Goal: Information Seeking & Learning: Learn about a topic

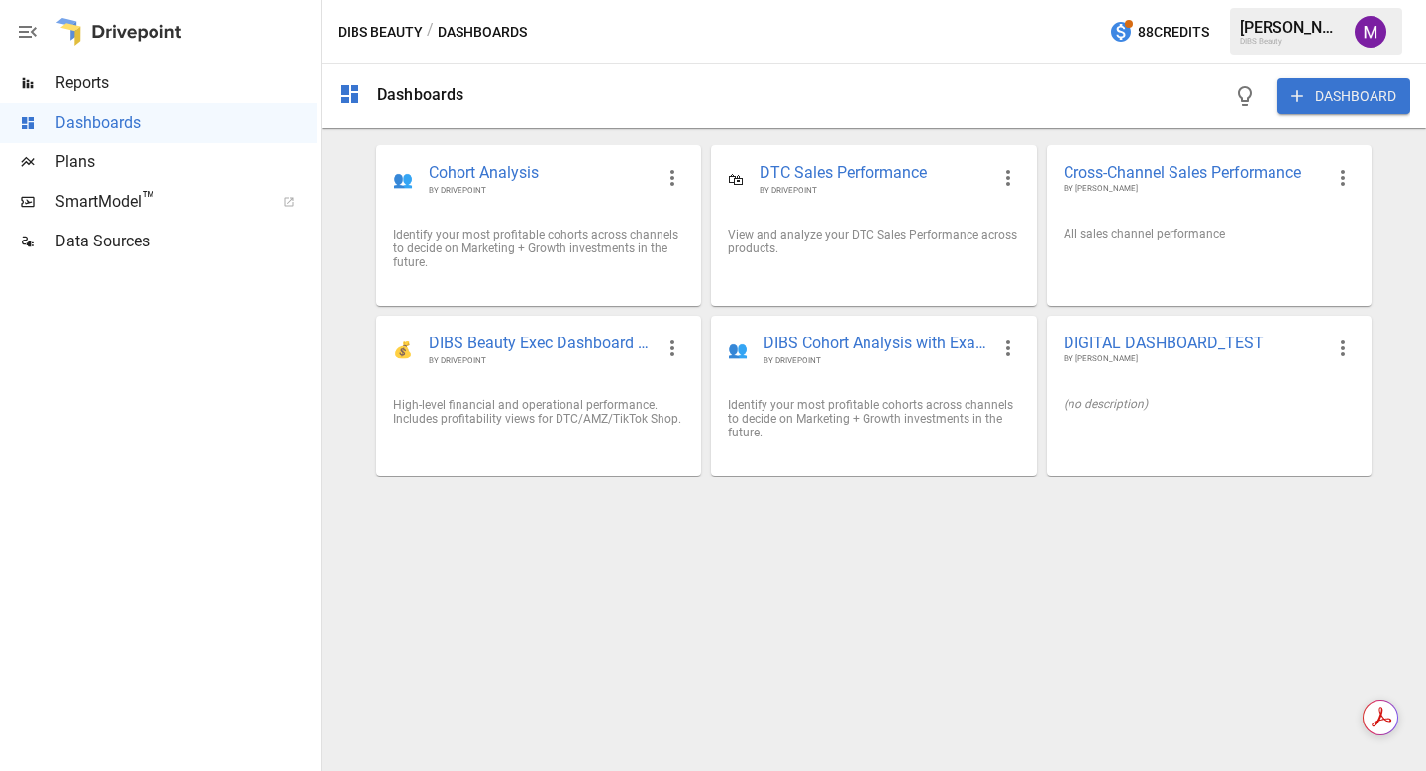
click at [119, 83] on span "Reports" at bounding box center [185, 83] width 261 height 24
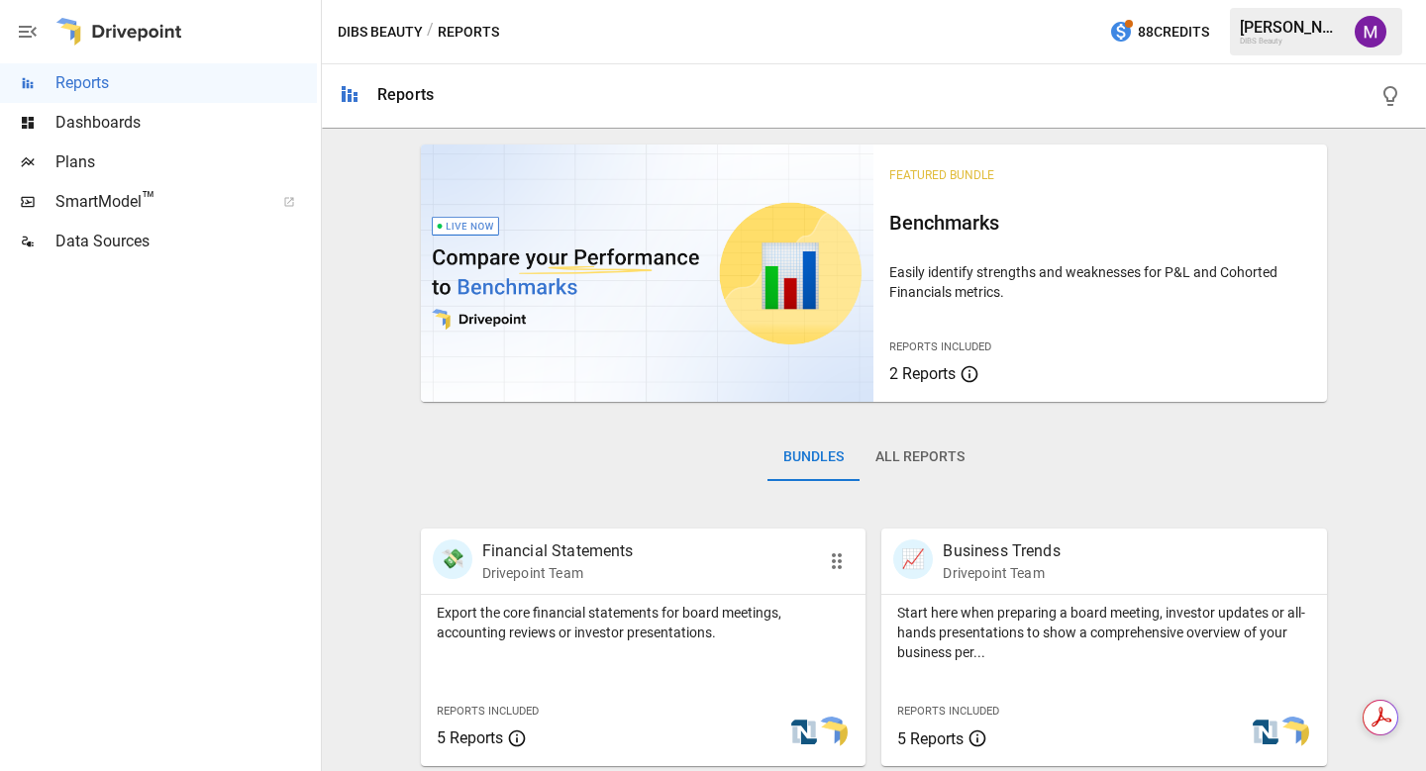
scroll to position [421, 0]
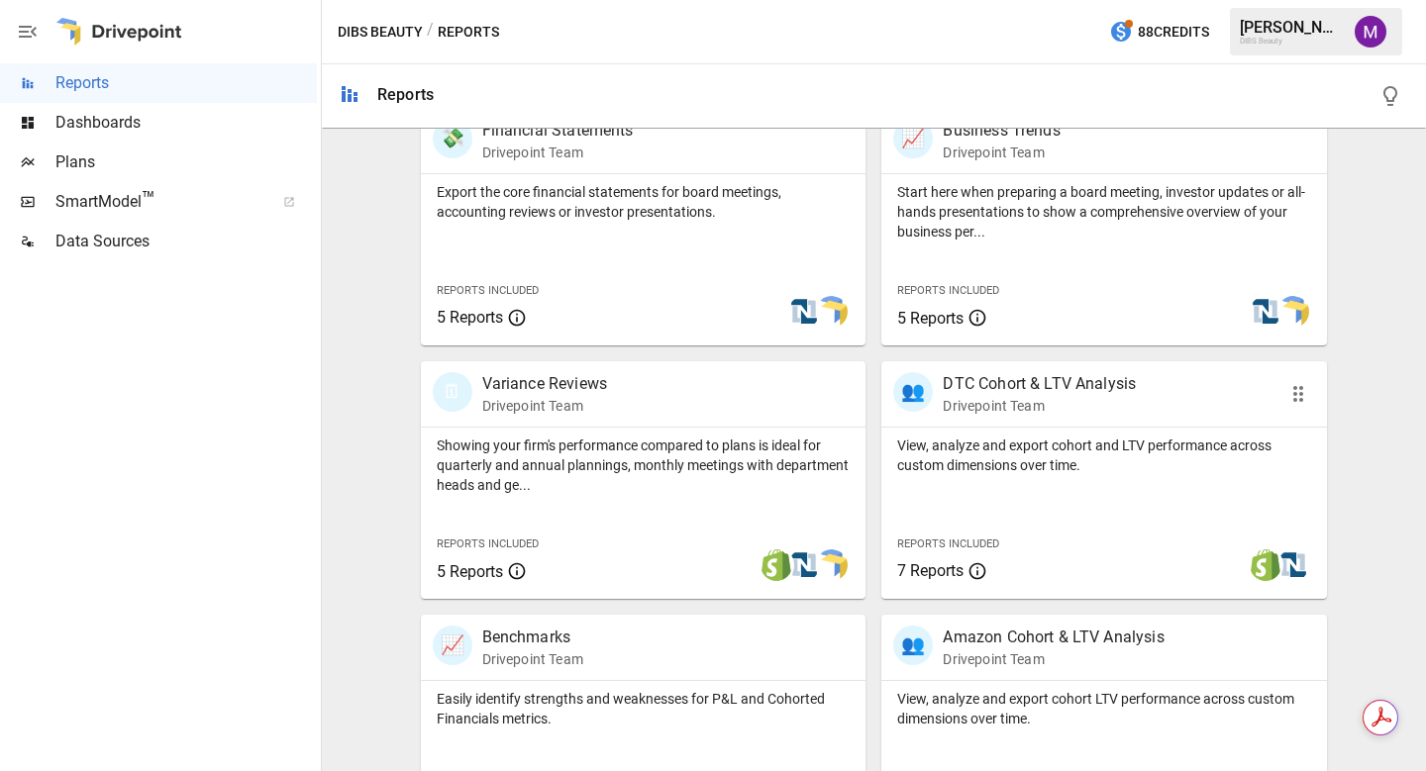
click at [1074, 393] on p "DTC Cohort & LTV Analysis" at bounding box center [1039, 384] width 193 height 24
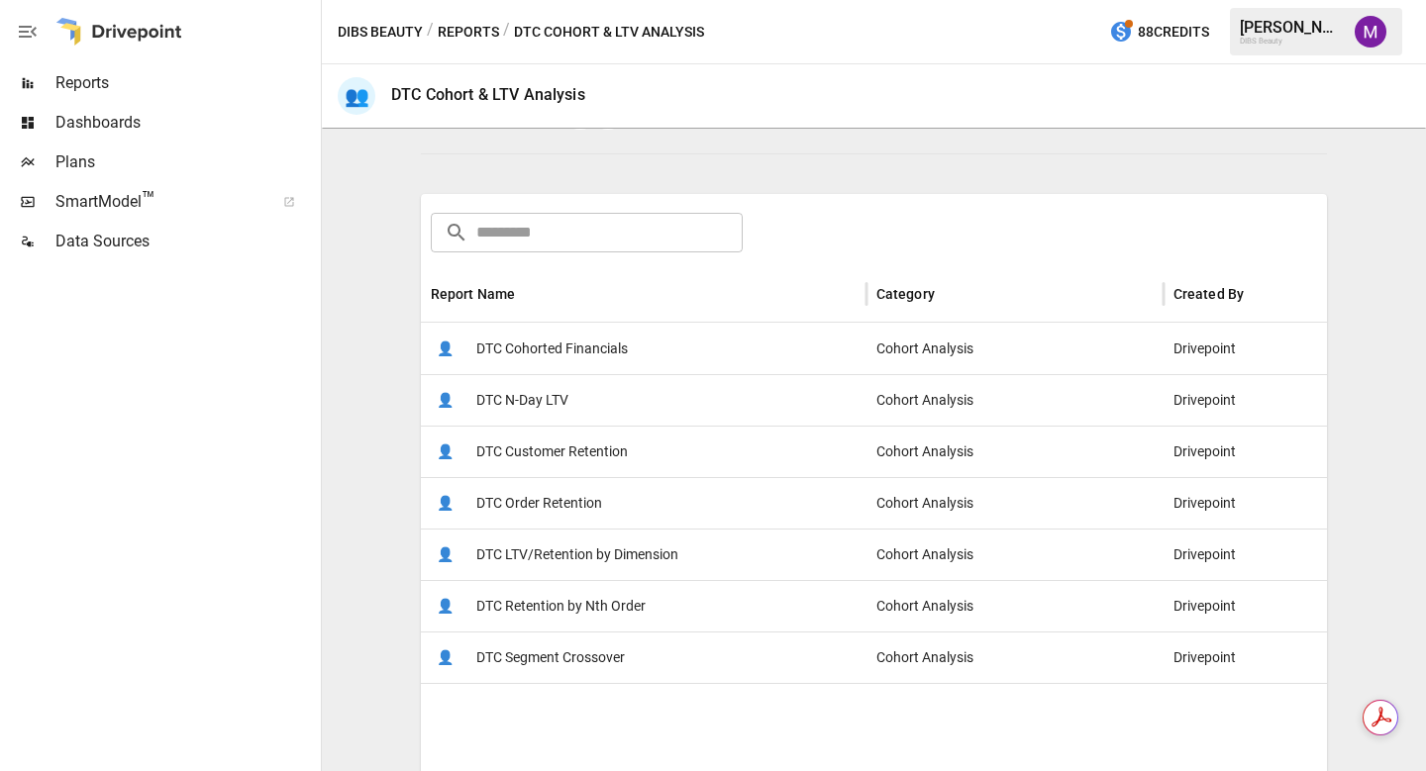
scroll to position [268, 0]
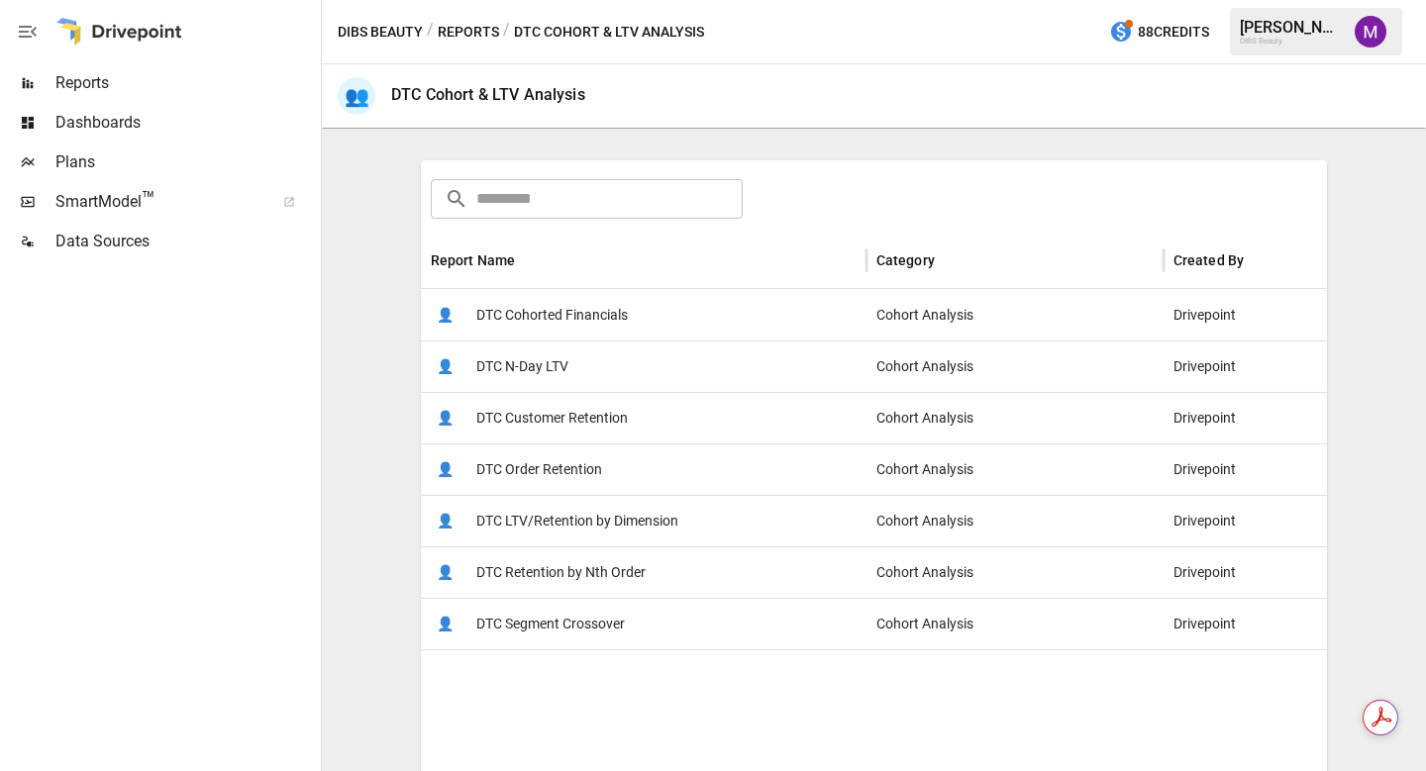
click at [613, 322] on span "DTC Cohorted Financials" at bounding box center [551, 315] width 151 height 50
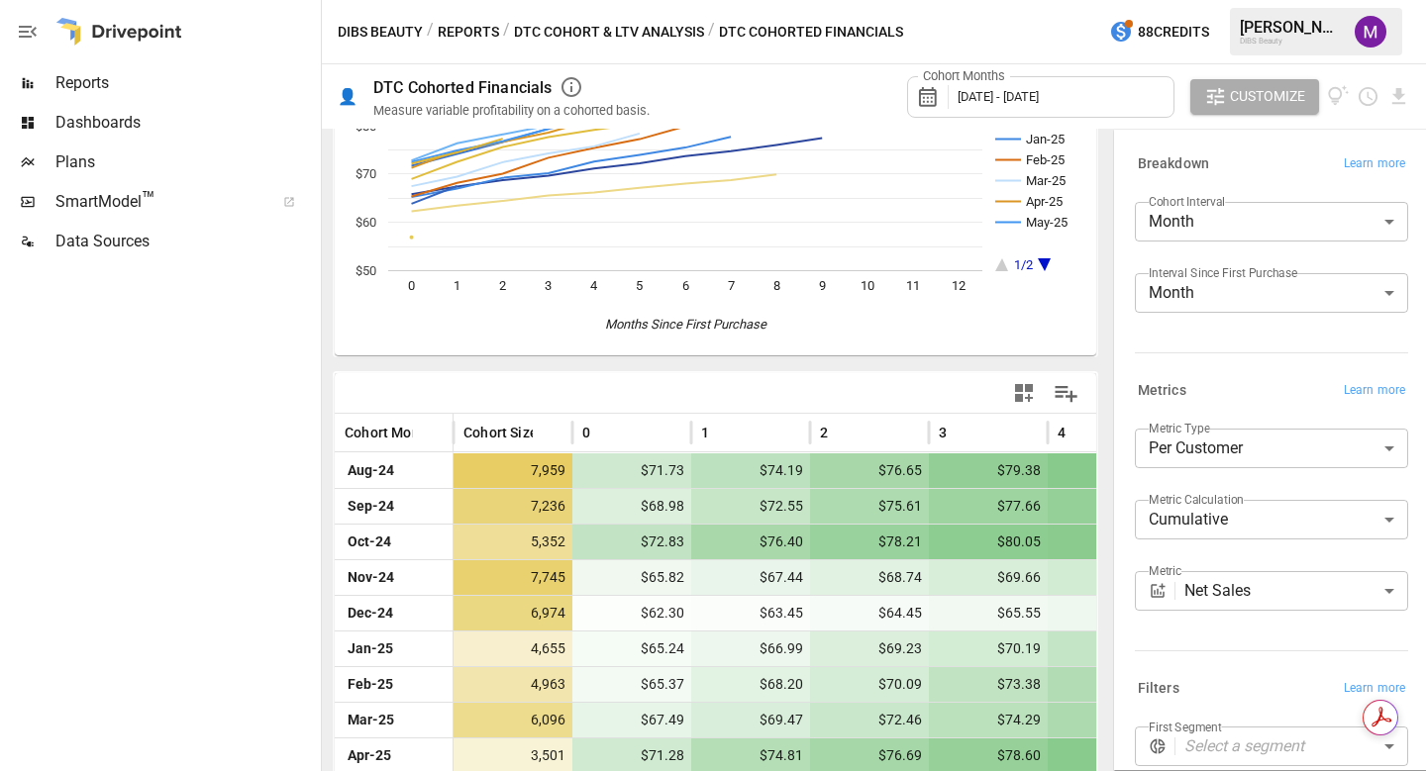
click at [1113, 421] on div "**********" at bounding box center [1271, 450] width 317 height 643
drag, startPoint x: 1111, startPoint y: 421, endPoint x: 1422, endPoint y: 388, distance: 312.6
click at [1422, 388] on div "**********" at bounding box center [1267, 450] width 317 height 643
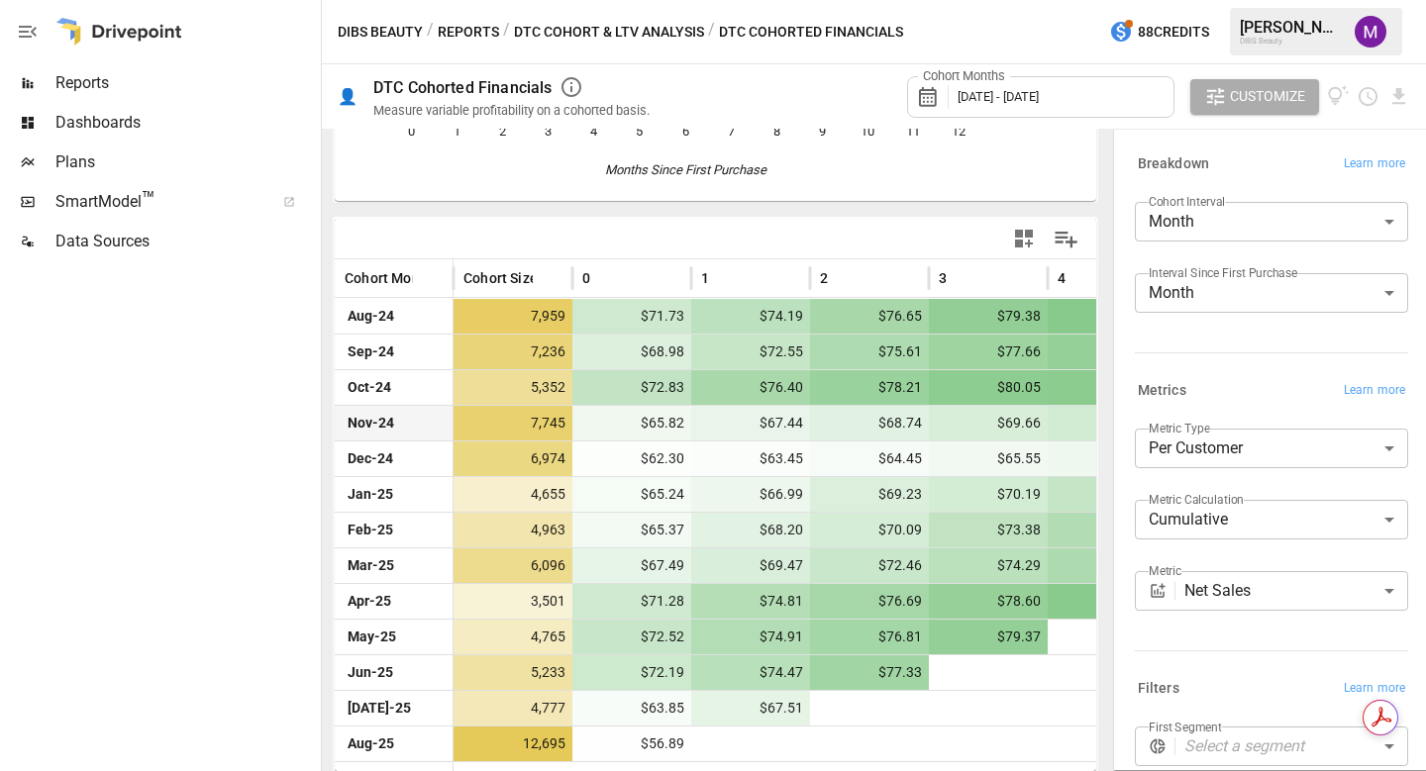
scroll to position [340, 0]
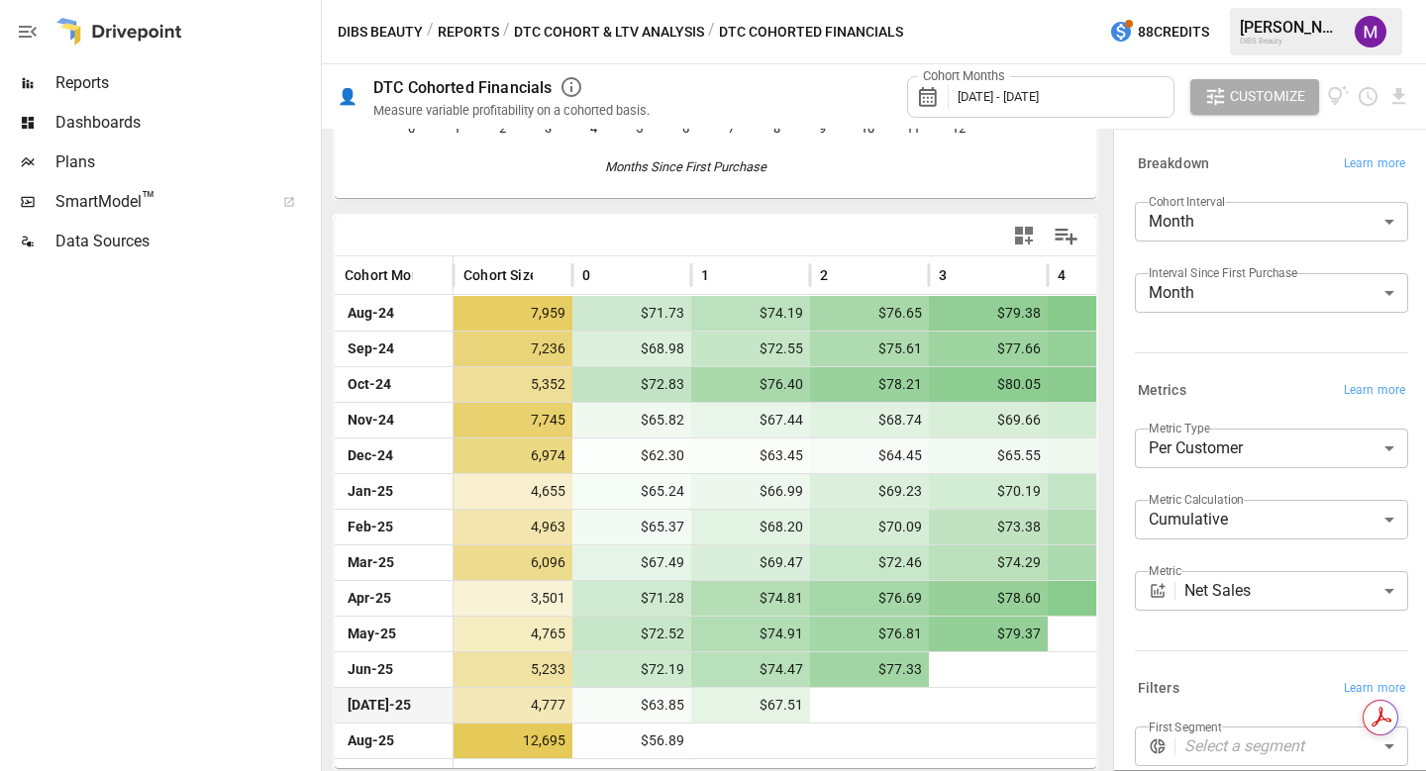
drag, startPoint x: 902, startPoint y: 719, endPoint x: 814, endPoint y: 718, distance: 88.1
click at [814, 718] on div at bounding box center [869, 705] width 119 height 35
drag, startPoint x: 992, startPoint y: 726, endPoint x: 1180, endPoint y: 699, distance: 190.0
click at [1180, 699] on div "Aug-24 Sep-24 Oct-24 Nov-24 Dec-24 Jan-25 Feb-25 Mar-25 Apr-25 May-25 1/2 0 1 2…" at bounding box center [874, 450] width 1104 height 643
drag, startPoint x: 975, startPoint y: 735, endPoint x: 1188, endPoint y: 706, distance: 214.8
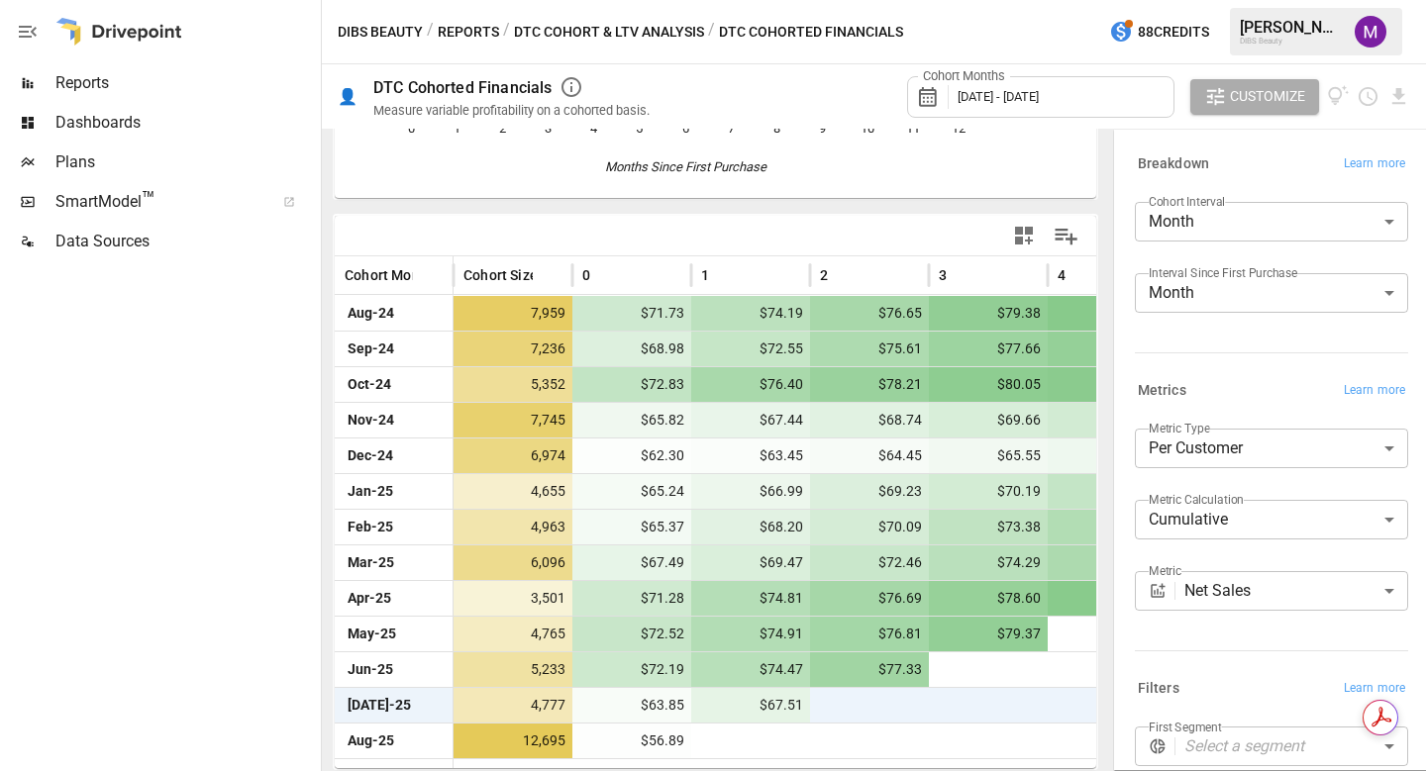
click at [1188, 706] on div "Aug-24 Sep-24 Oct-24 Nov-24 Dec-24 Jan-25 Feb-25 Mar-25 Apr-25 May-25 1/2 0 1 2…" at bounding box center [874, 450] width 1104 height 643
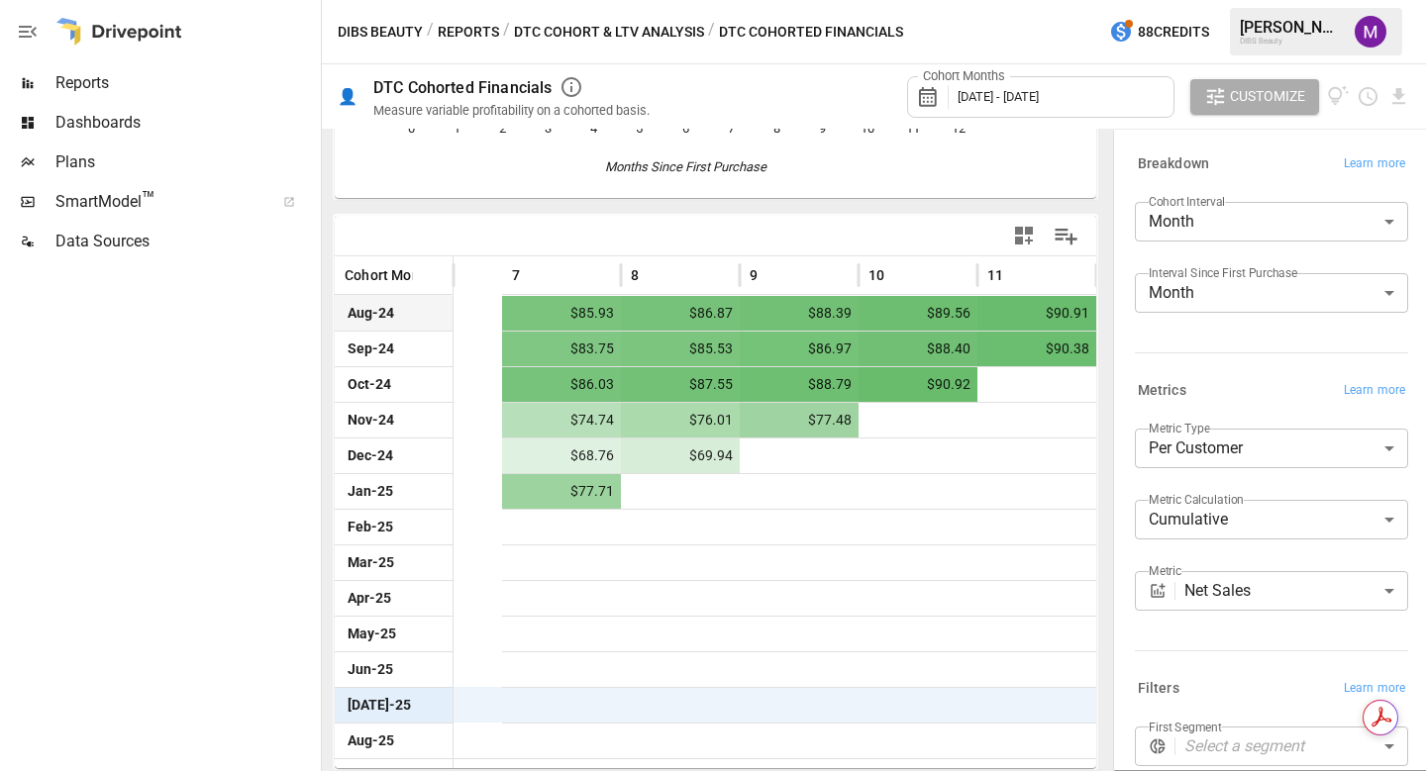
scroll to position [0, 1021]
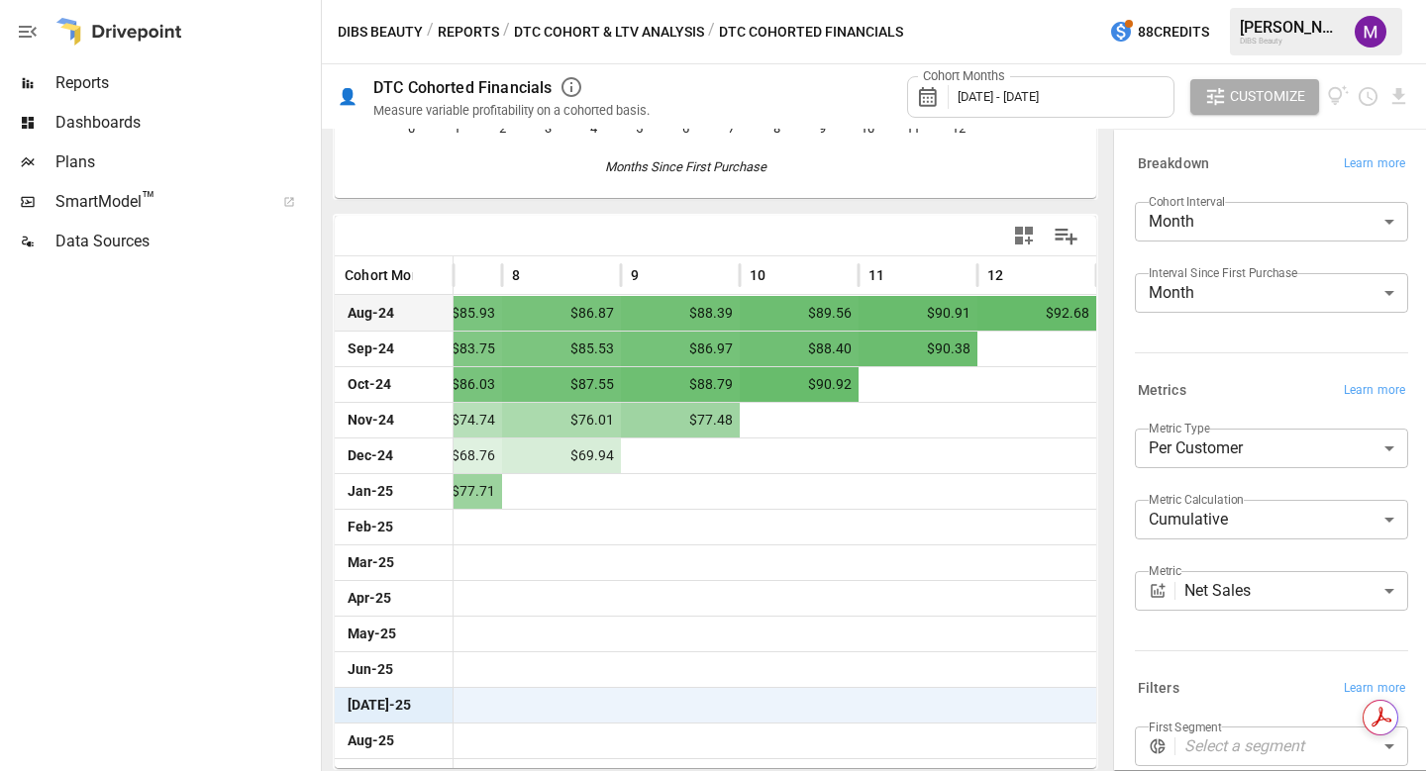
click at [647, 24] on button "DTC Cohort & LTV Analysis" at bounding box center [609, 32] width 190 height 25
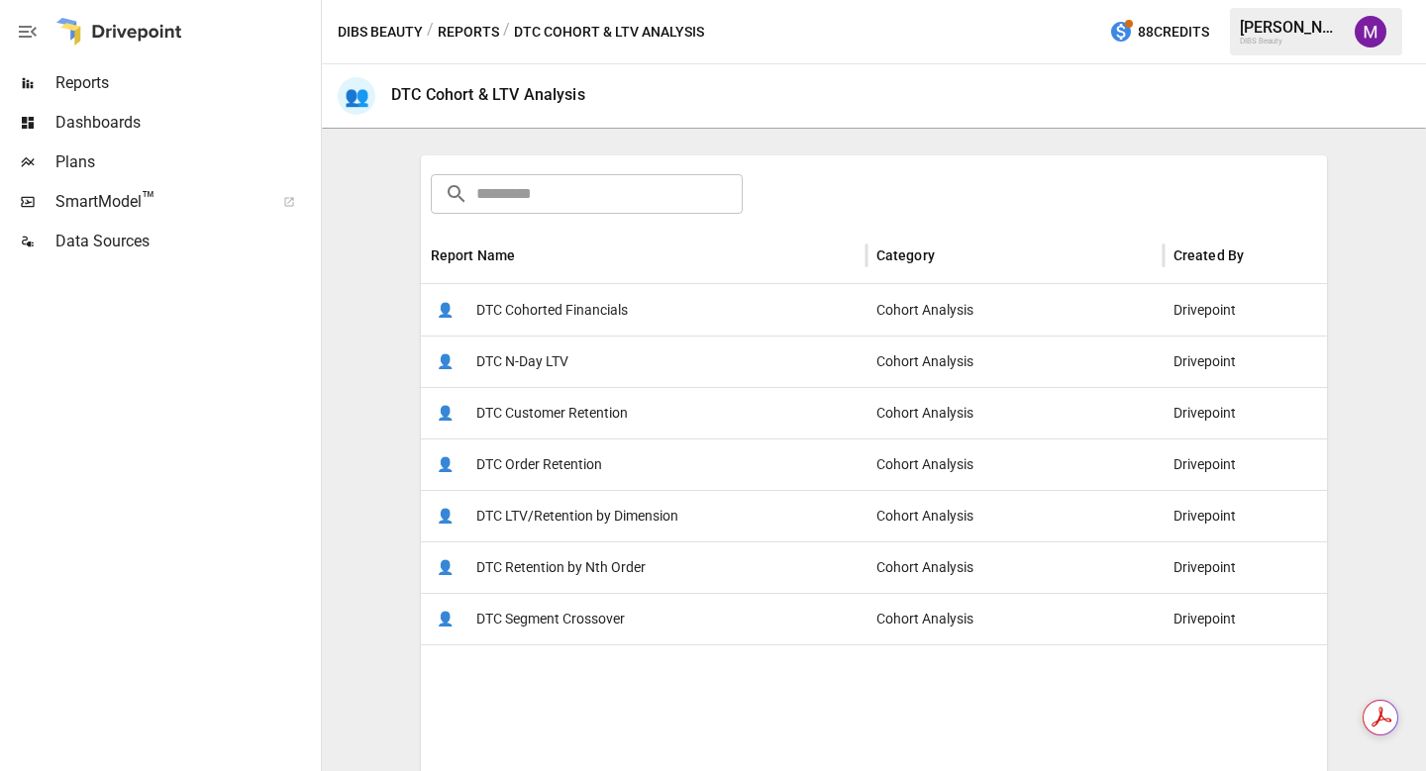
scroll to position [283, 0]
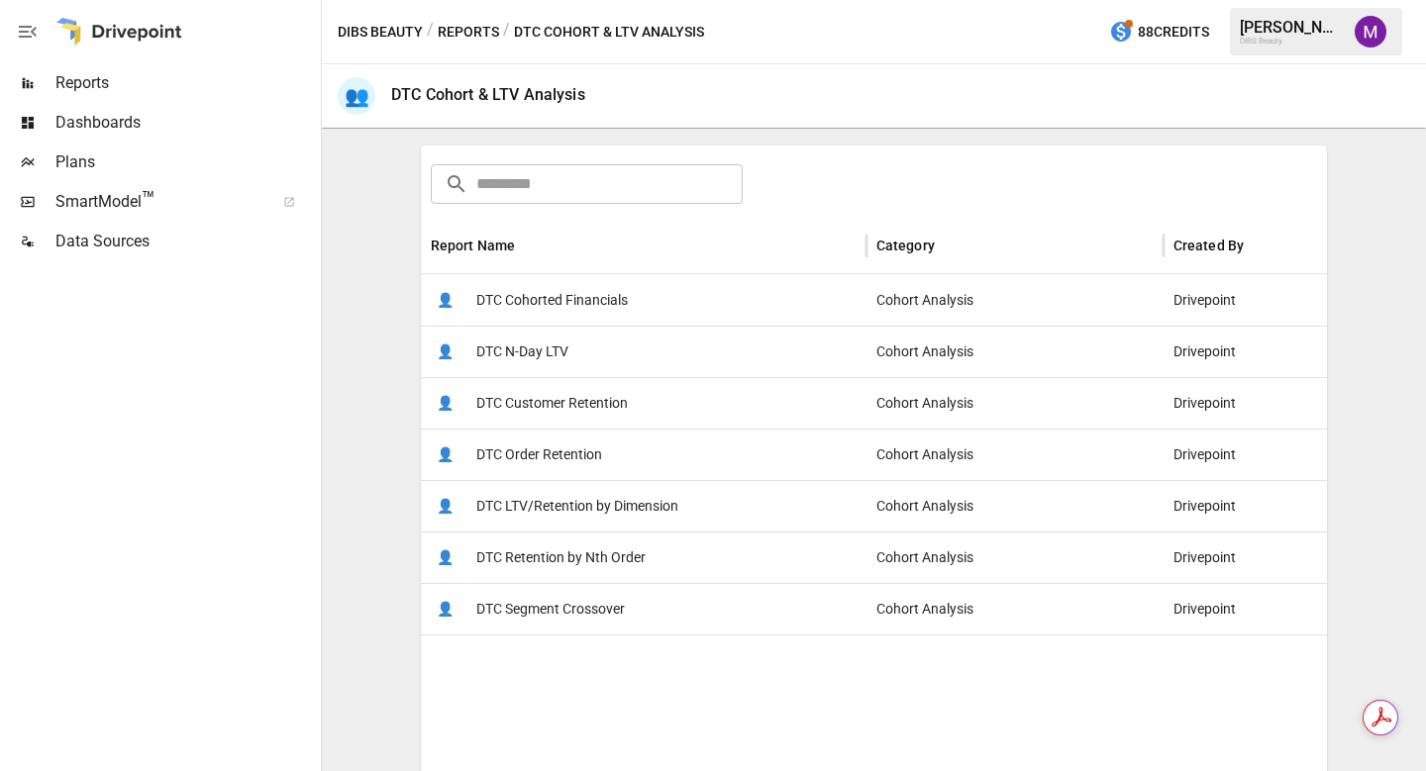
click at [576, 419] on span "DTC Customer Retention" at bounding box center [551, 403] width 151 height 50
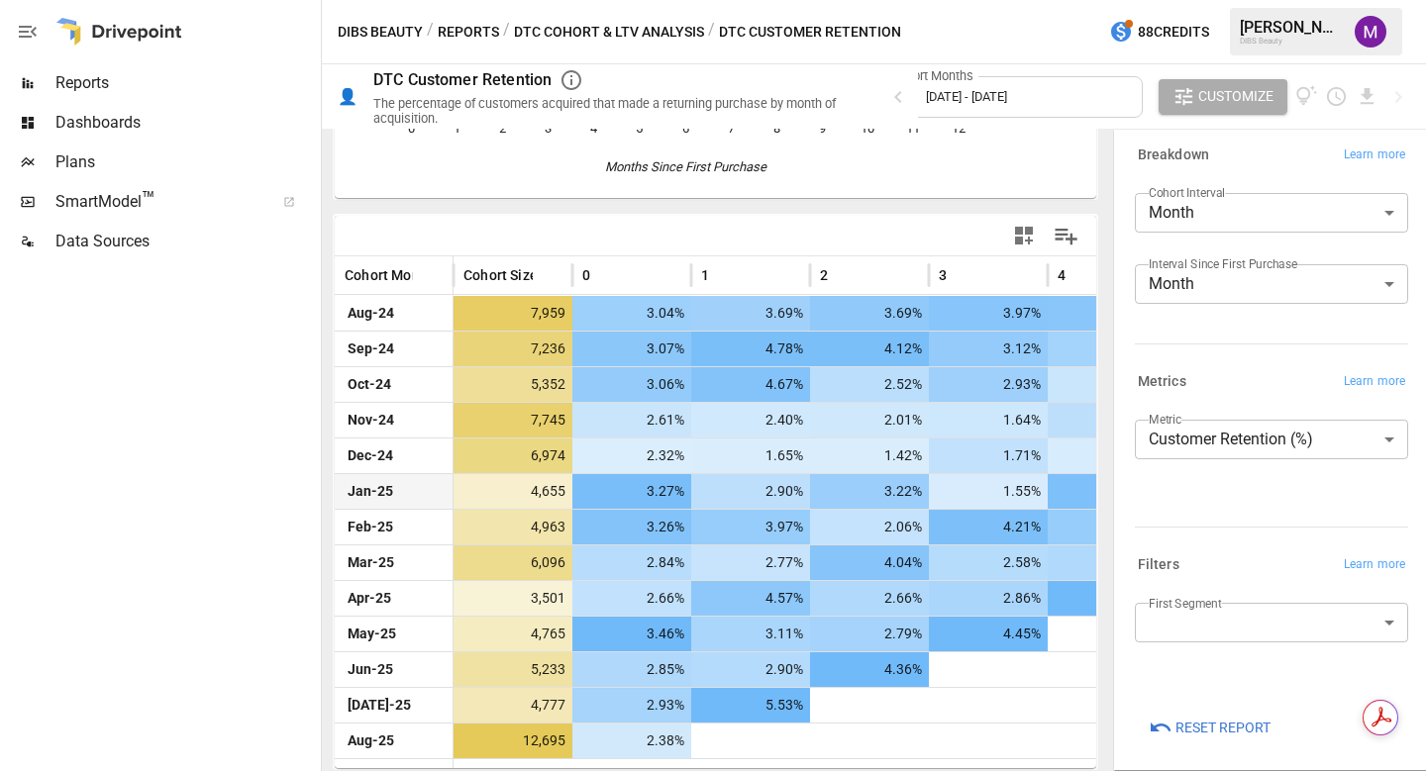
scroll to position [15, 0]
click at [665, 236] on div at bounding box center [715, 236] width 761 height 40
click at [1038, 688] on div at bounding box center [988, 705] width 119 height 35
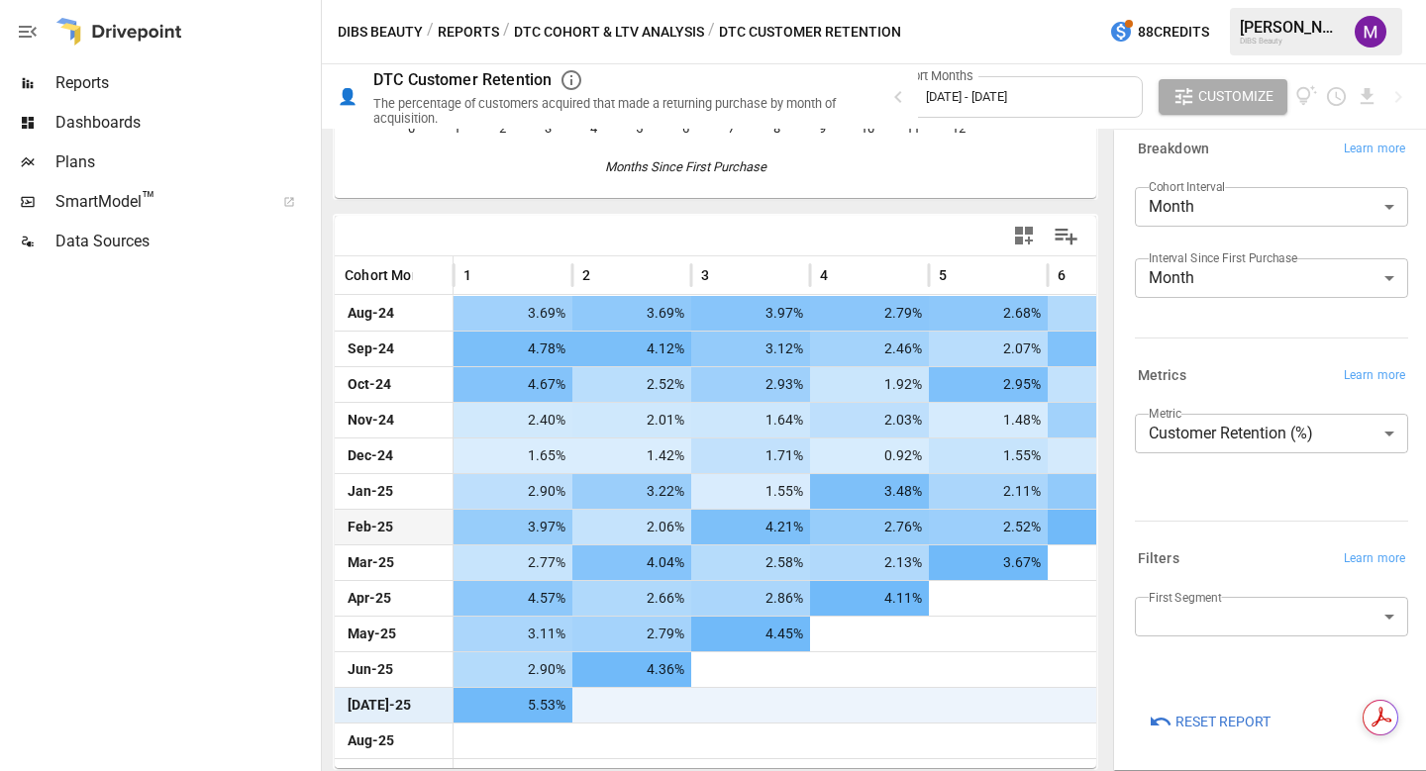
scroll to position [0, 0]
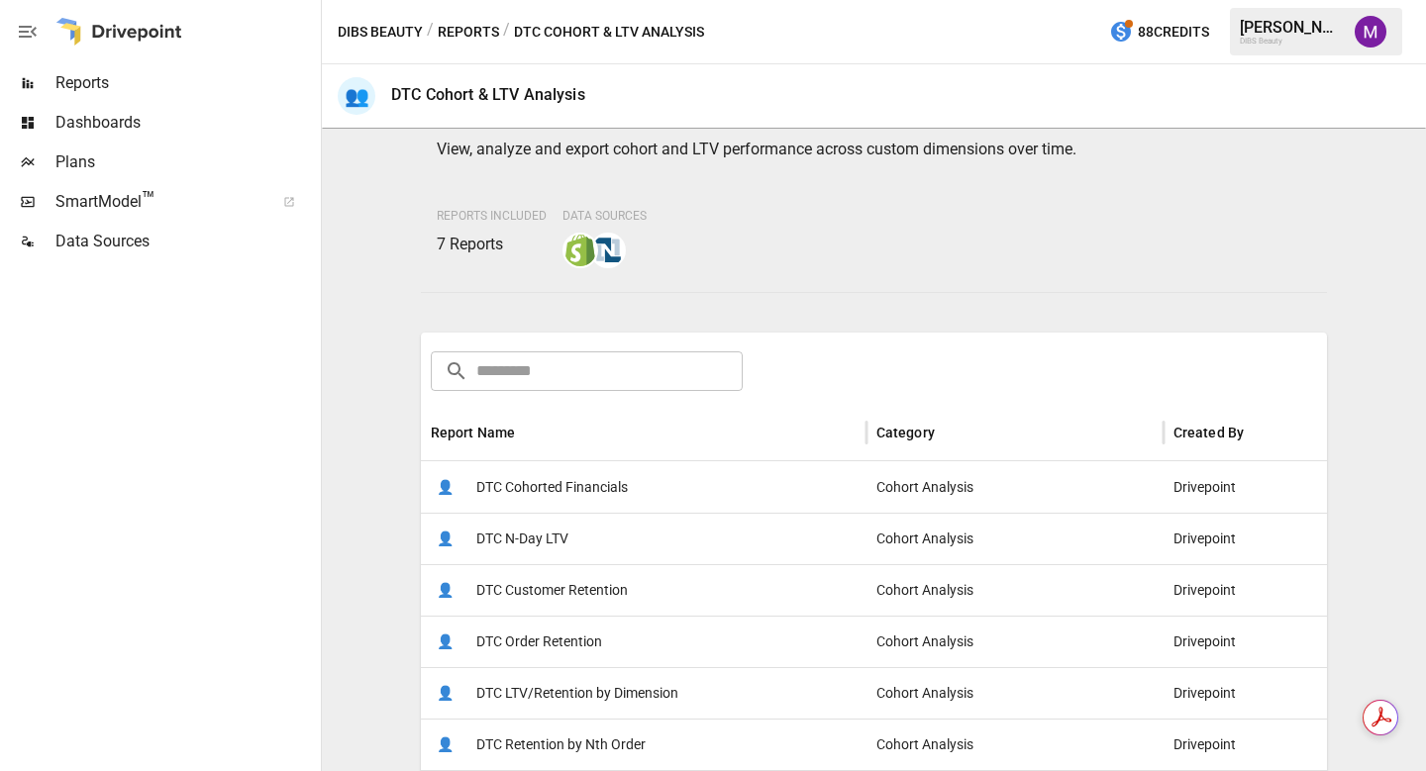
scroll to position [380, 0]
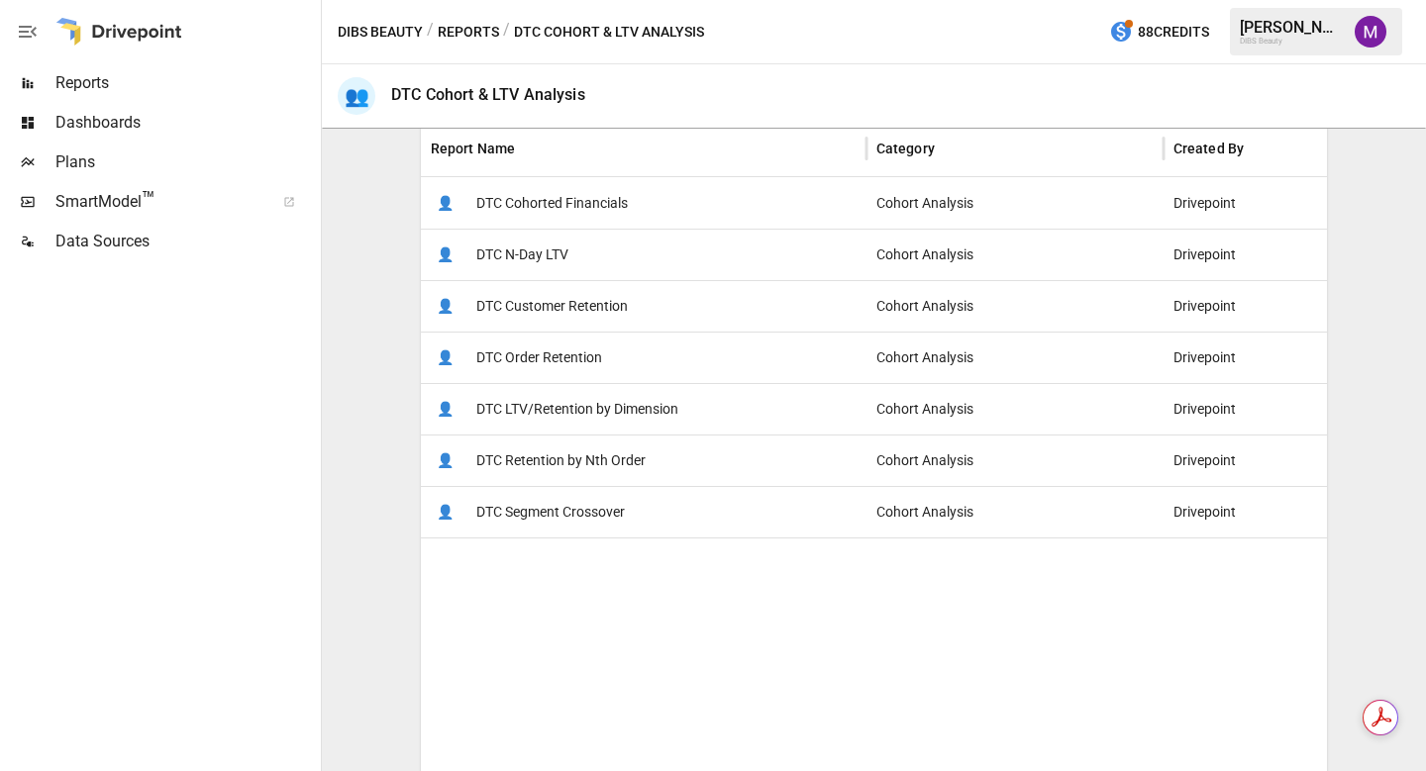
click at [533, 358] on span "DTC Order Retention" at bounding box center [539, 358] width 126 height 50
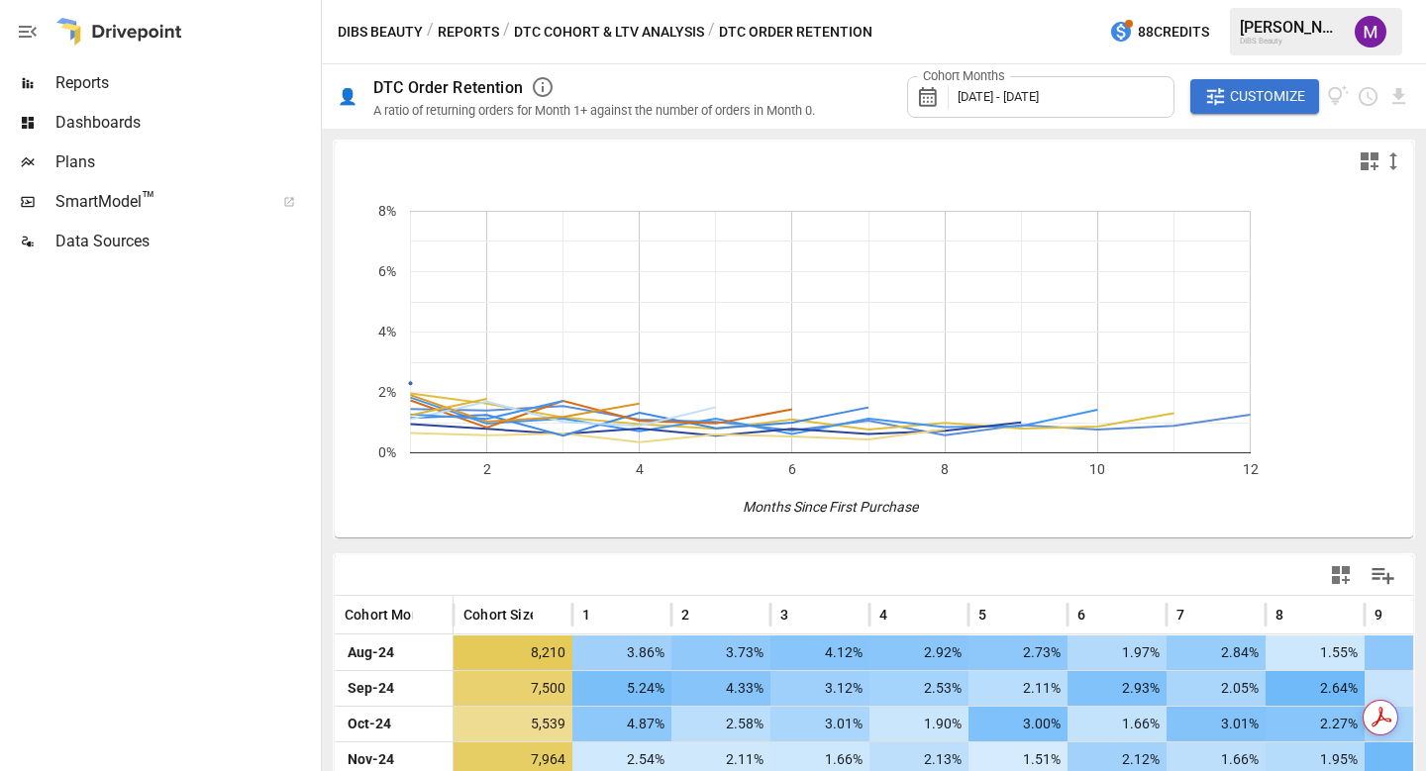
scroll to position [304, 0]
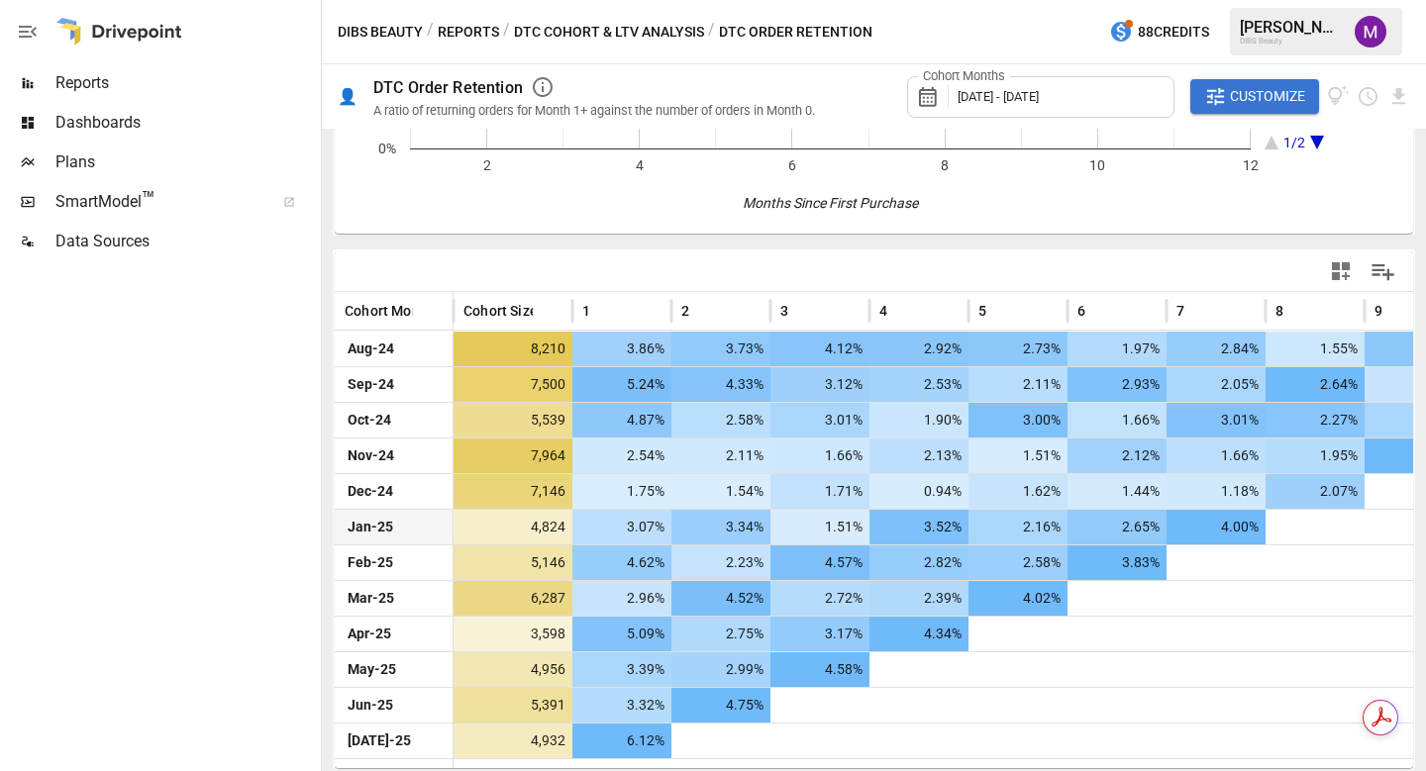
click at [1315, 513] on div at bounding box center [1314, 527] width 99 height 35
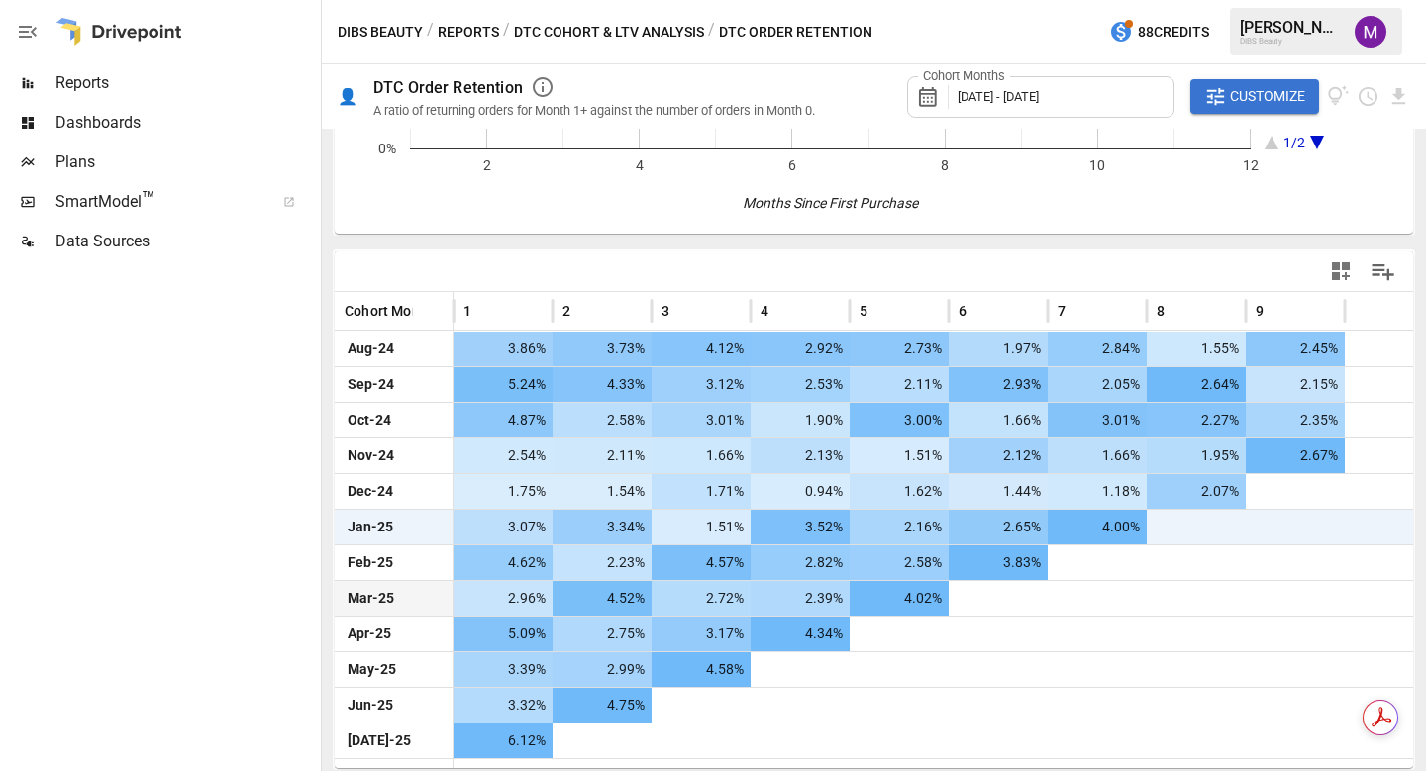
scroll to position [0, 0]
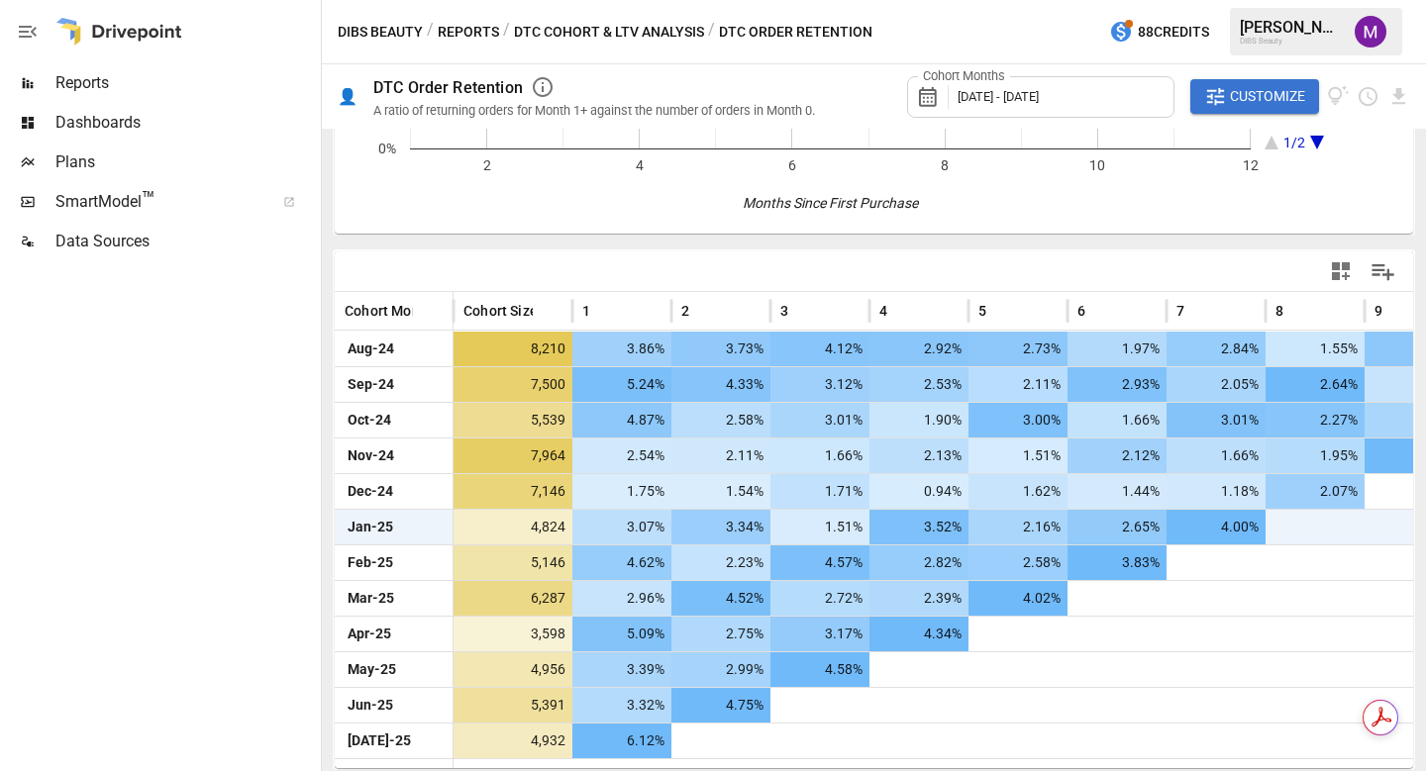
click at [614, 31] on button "DTC Cohort & LTV Analysis" at bounding box center [609, 32] width 190 height 25
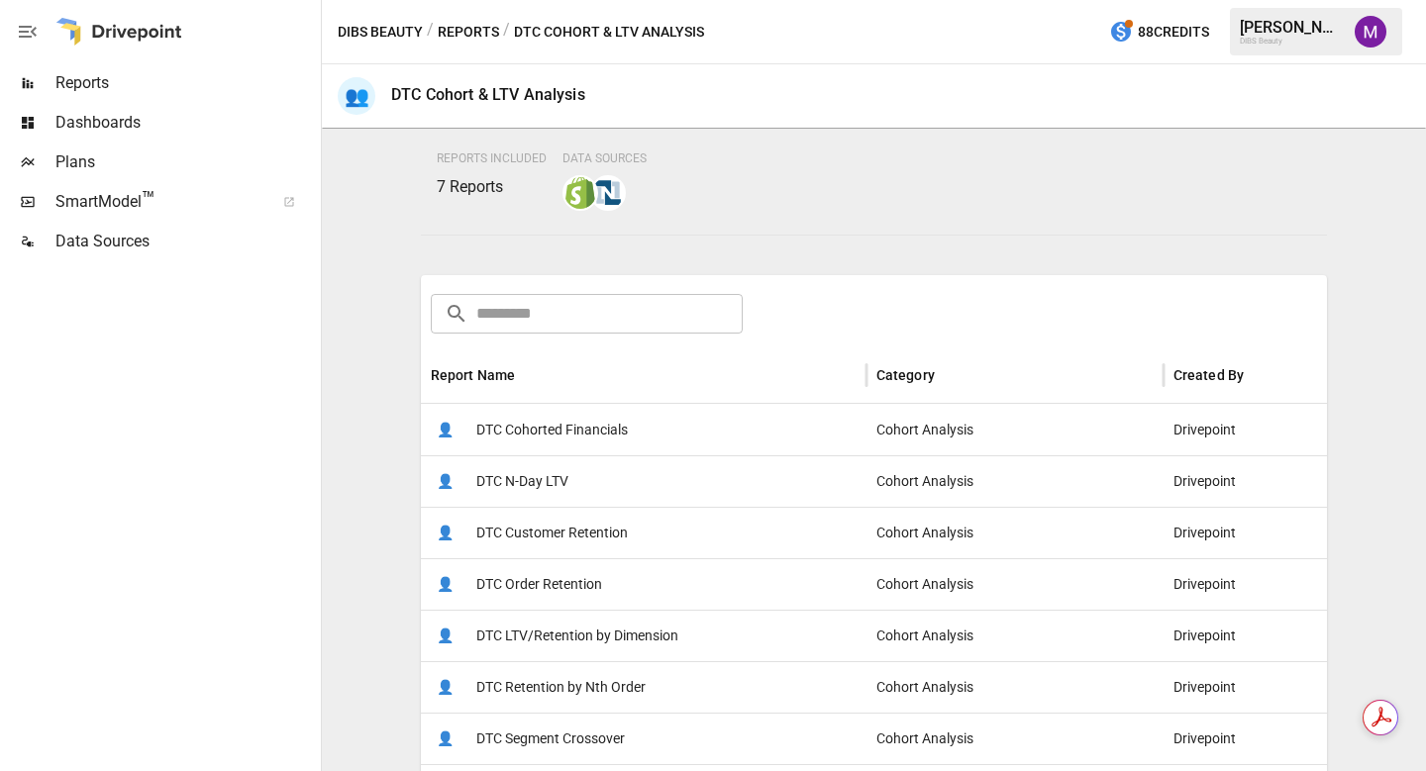
scroll to position [358, 0]
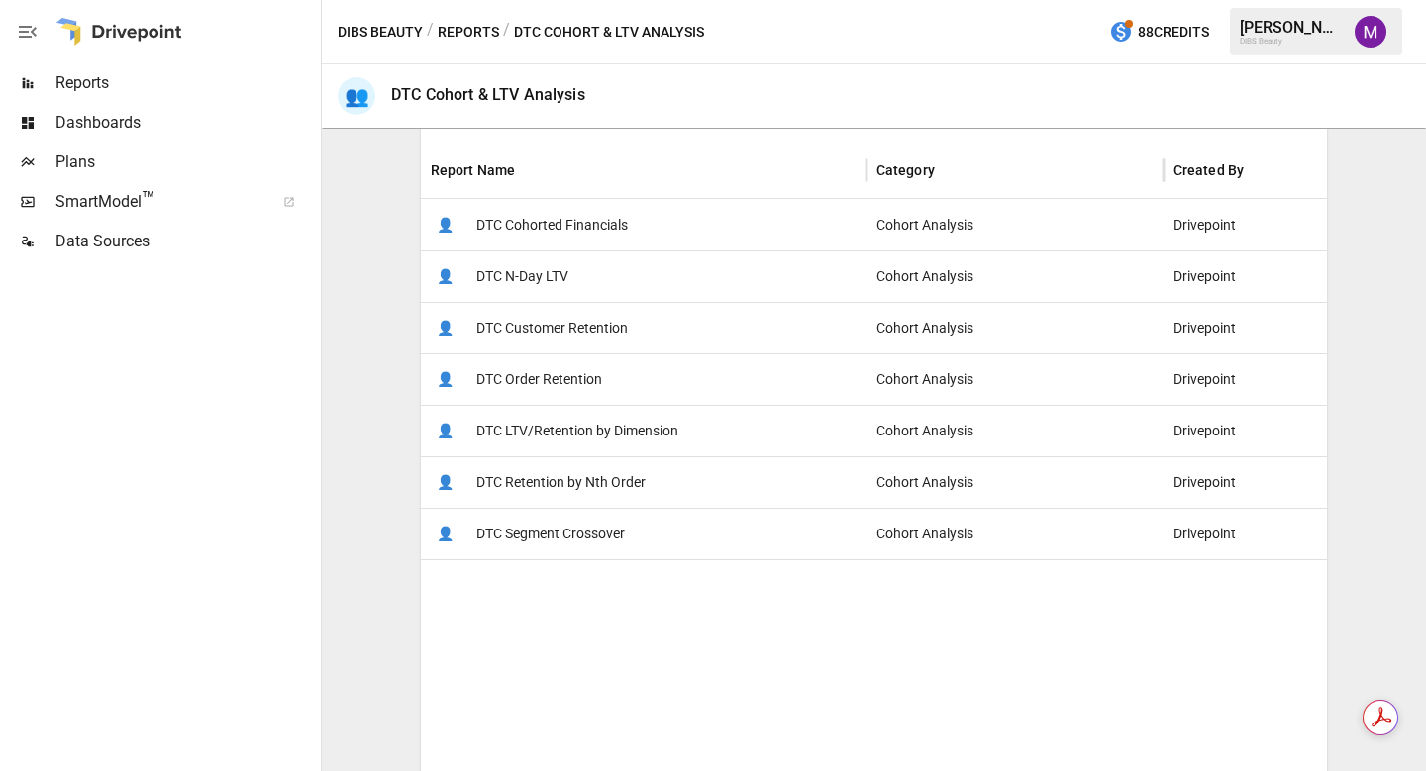
click at [677, 538] on div "👤 DTC Segment Crossover" at bounding box center [644, 533] width 446 height 51
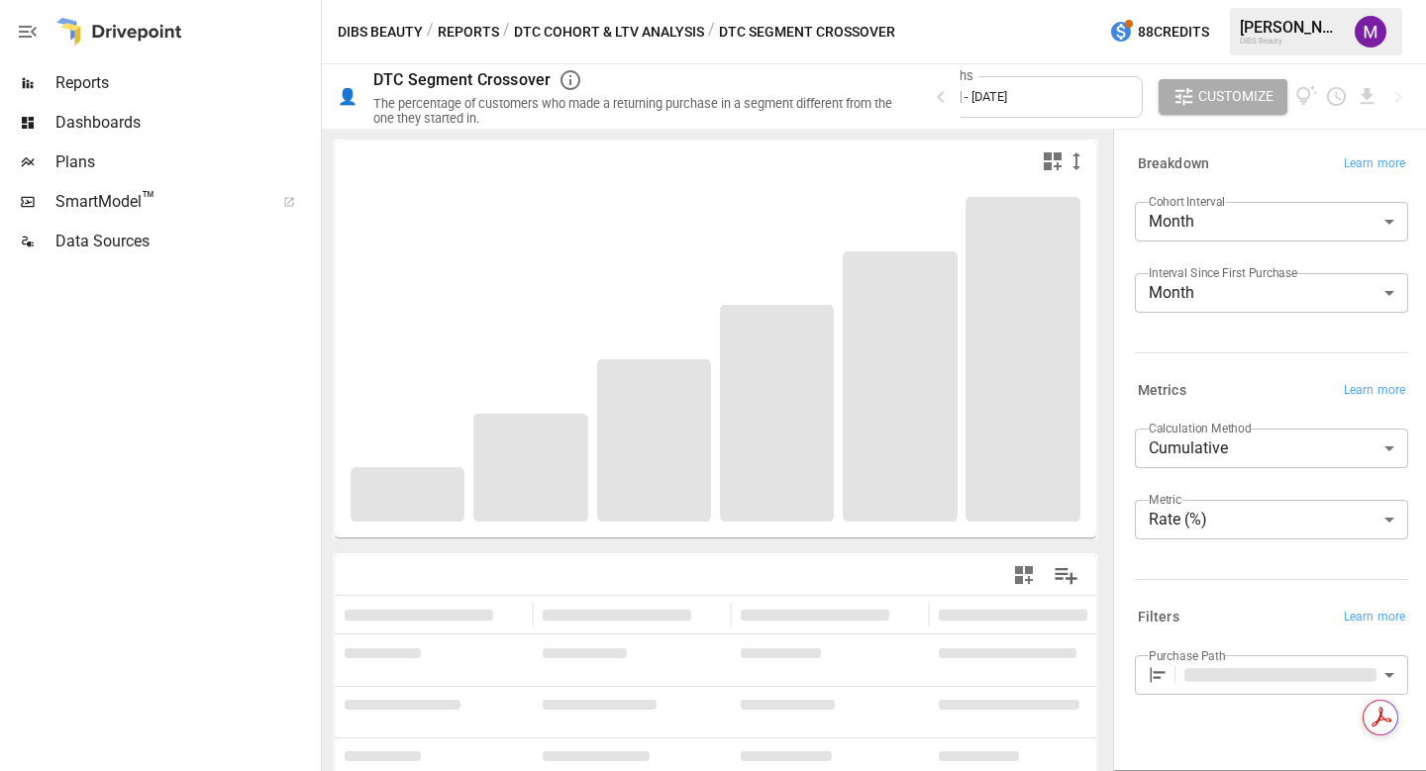
scroll to position [204, 0]
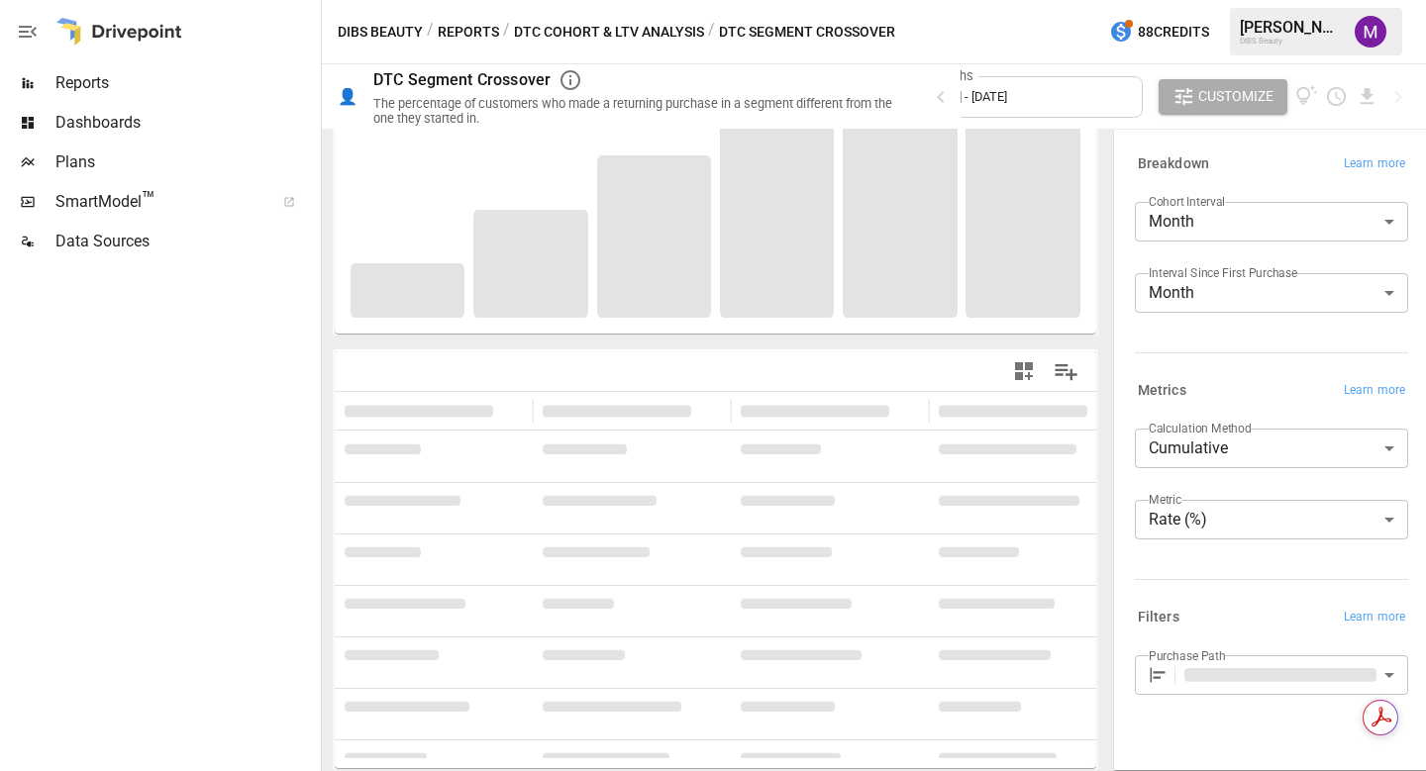
type input "**********"
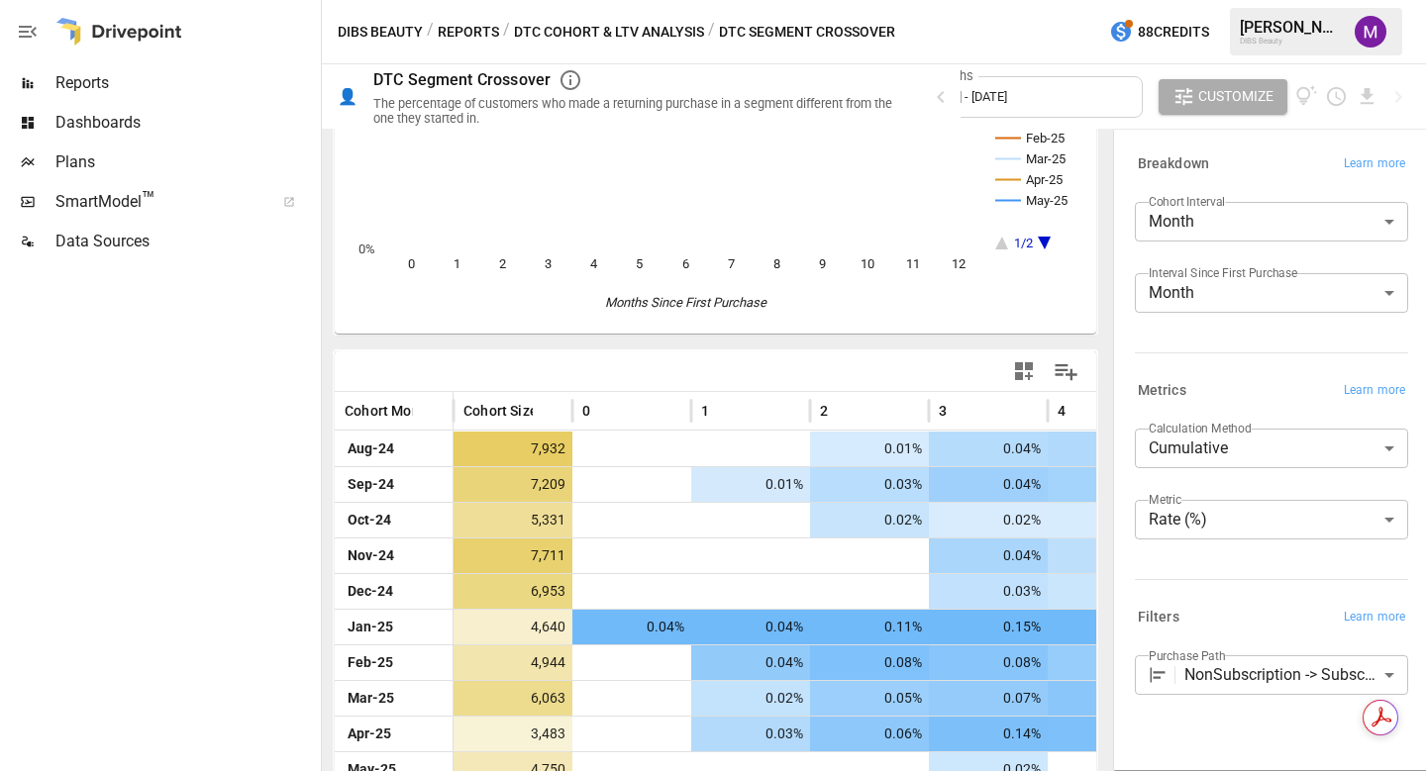
scroll to position [340, 0]
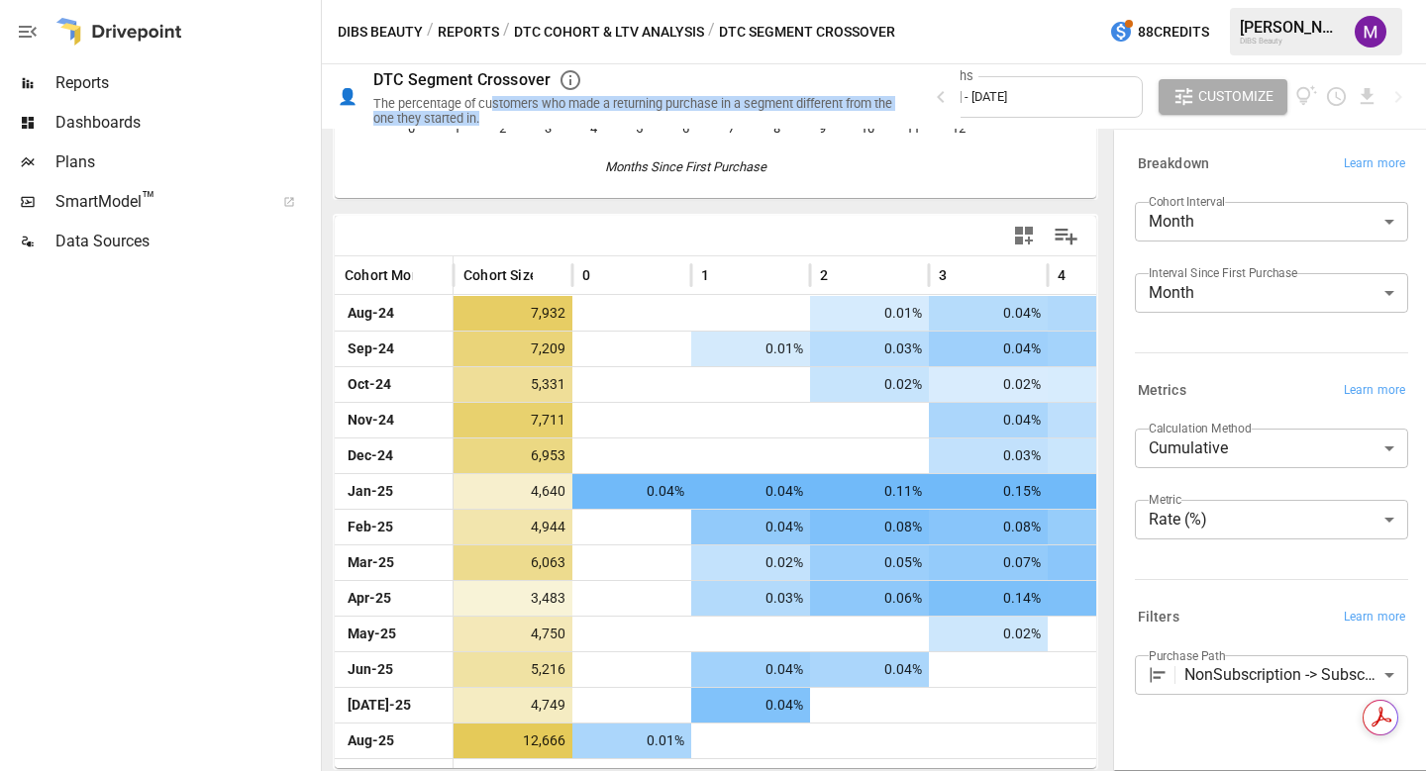
drag, startPoint x: 548, startPoint y: 100, endPoint x: 791, endPoint y: 112, distance: 243.9
click at [791, 112] on div "The percentage of customers who made a returning purchase in a segment differen…" at bounding box center [639, 111] width 532 height 30
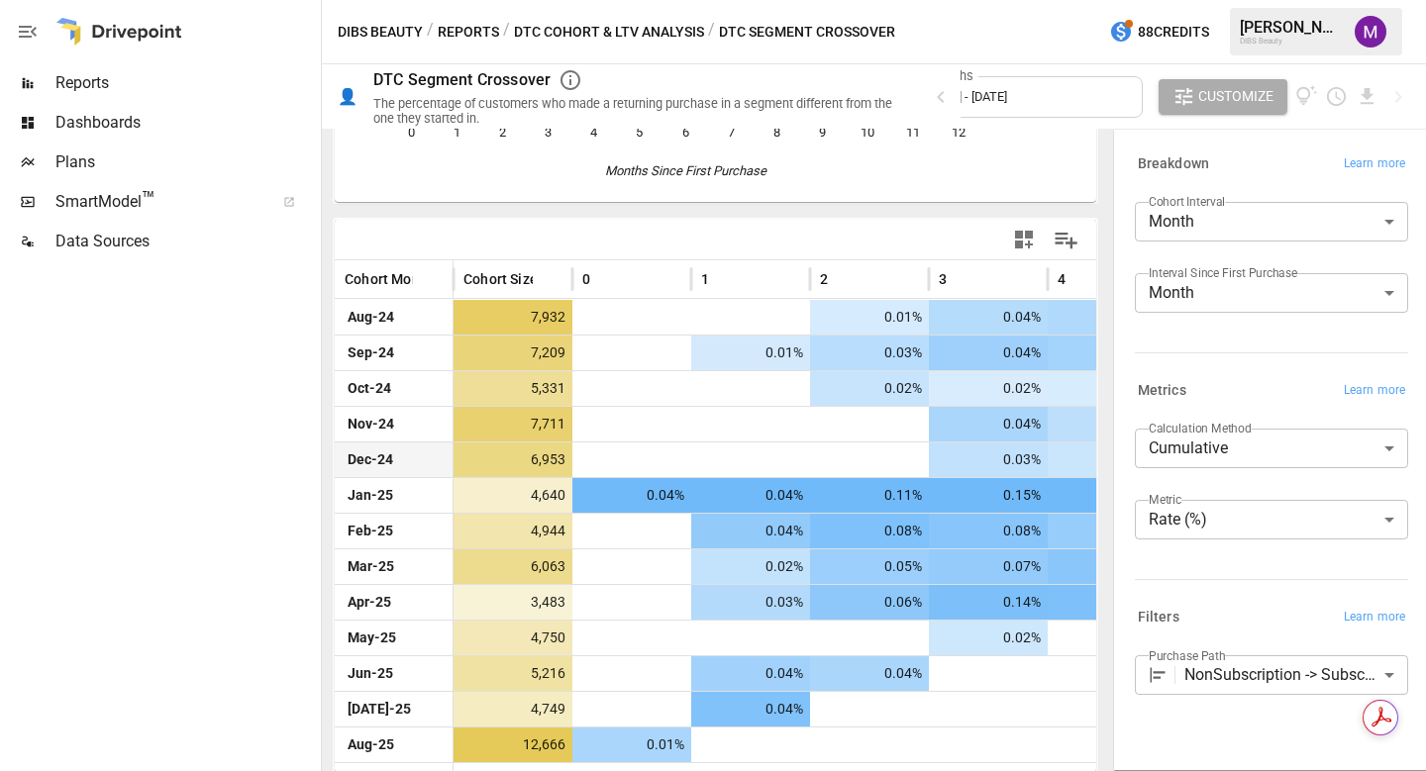
scroll to position [332, 0]
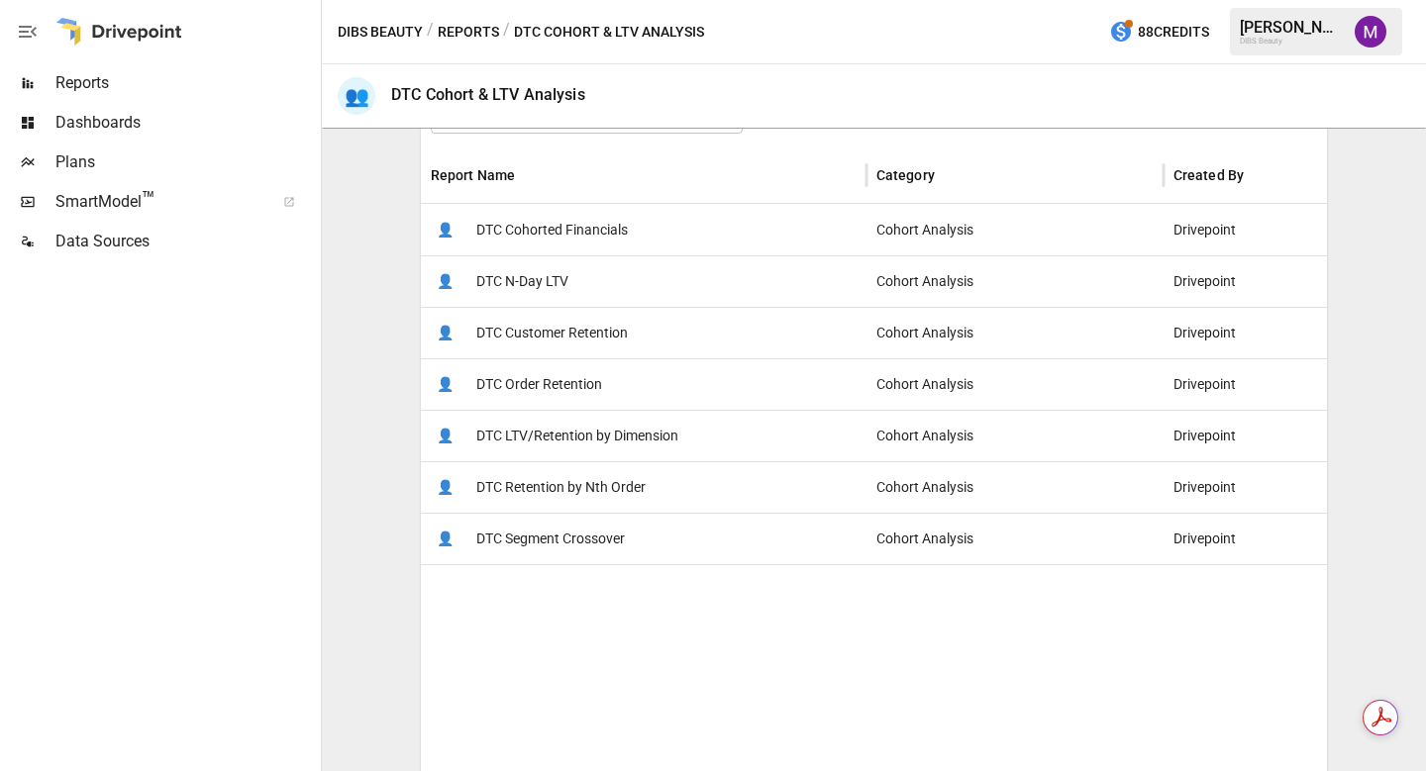
scroll to position [352, 0]
